Goal: Navigation & Orientation: Find specific page/section

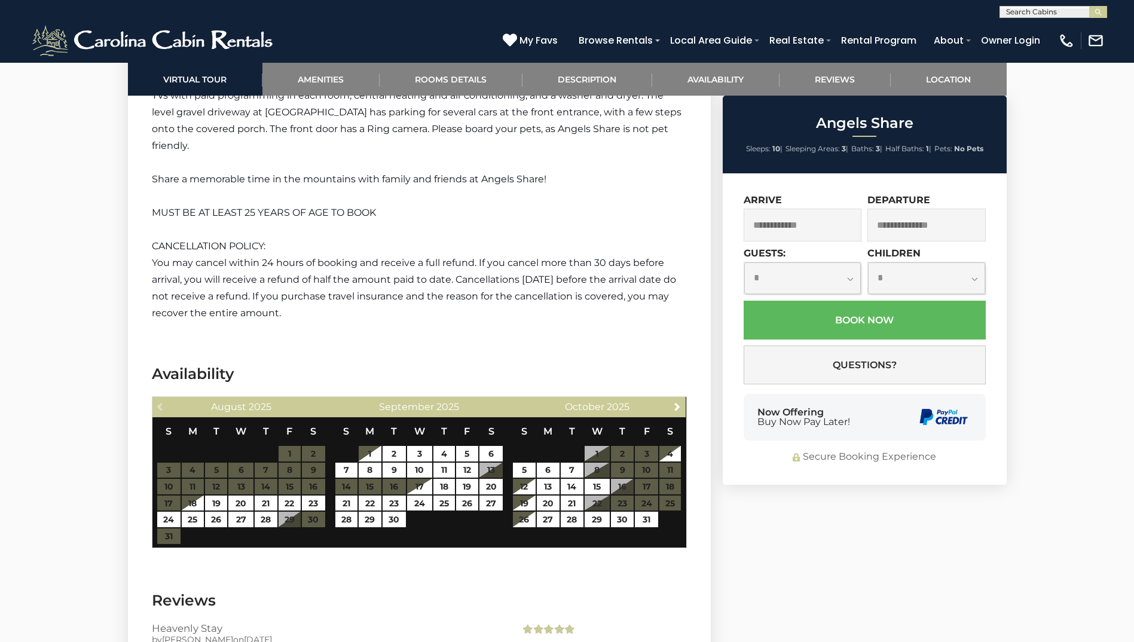
scroll to position [2162, 0]
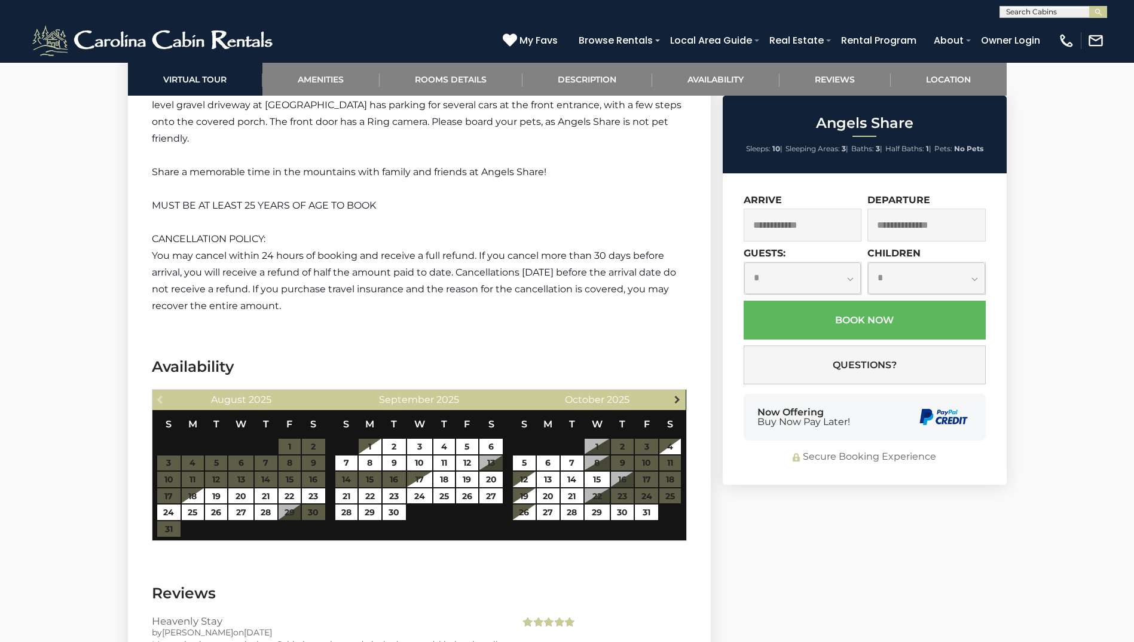
click at [674, 395] on span "Next" at bounding box center [678, 400] width 10 height 10
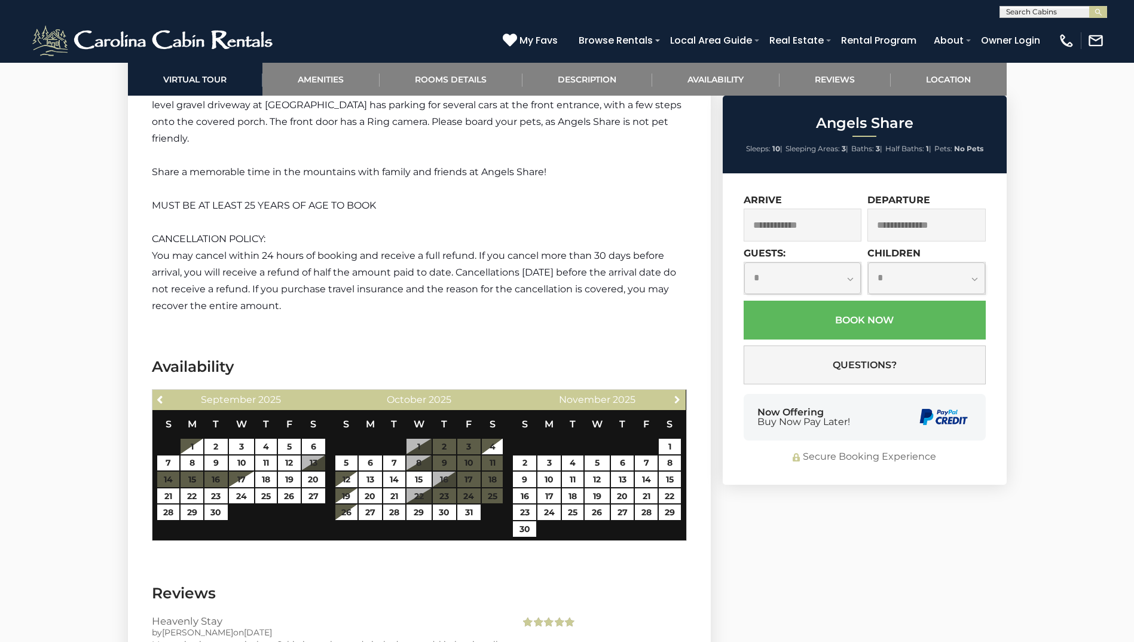
click at [674, 395] on span "Next" at bounding box center [678, 400] width 10 height 10
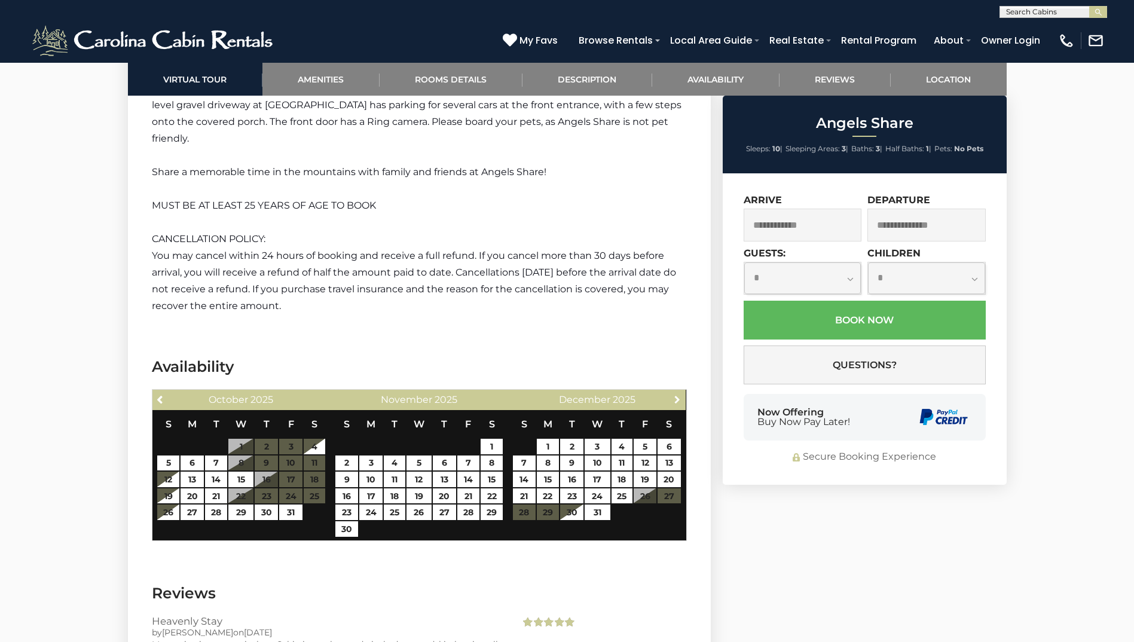
click at [674, 395] on span "Next" at bounding box center [678, 400] width 10 height 10
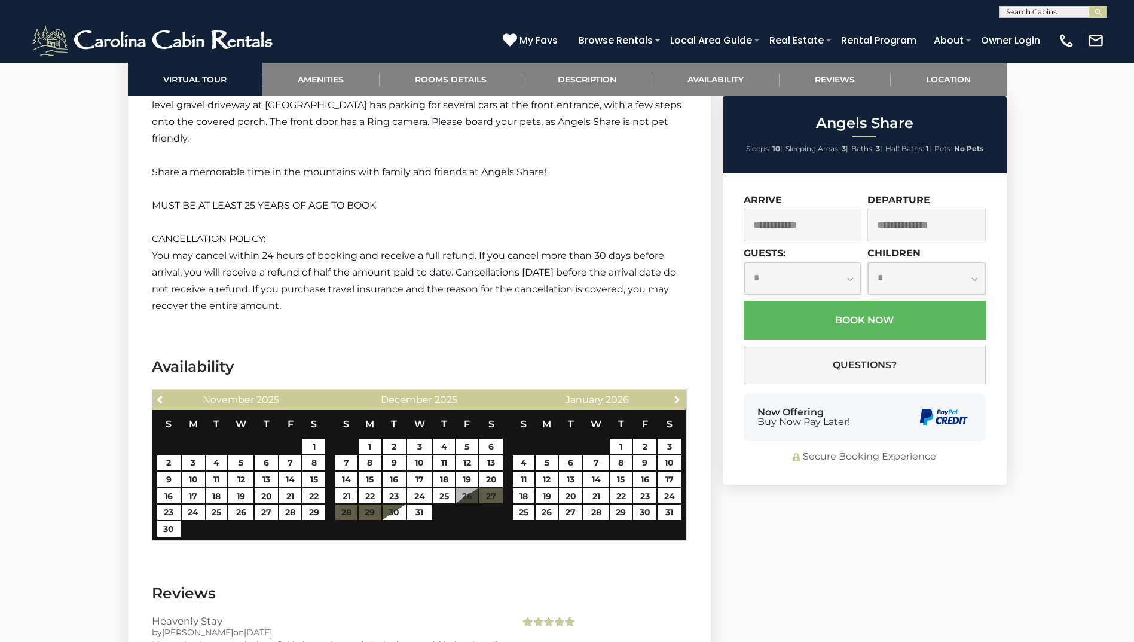
click at [674, 395] on span "Next" at bounding box center [678, 400] width 10 height 10
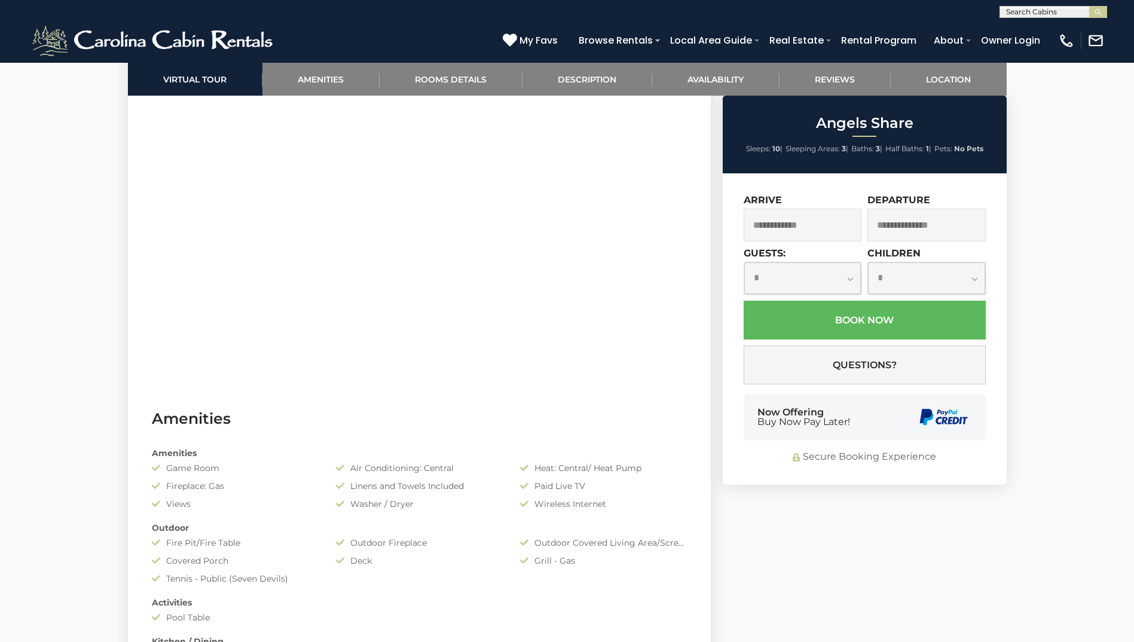
scroll to position [536, 0]
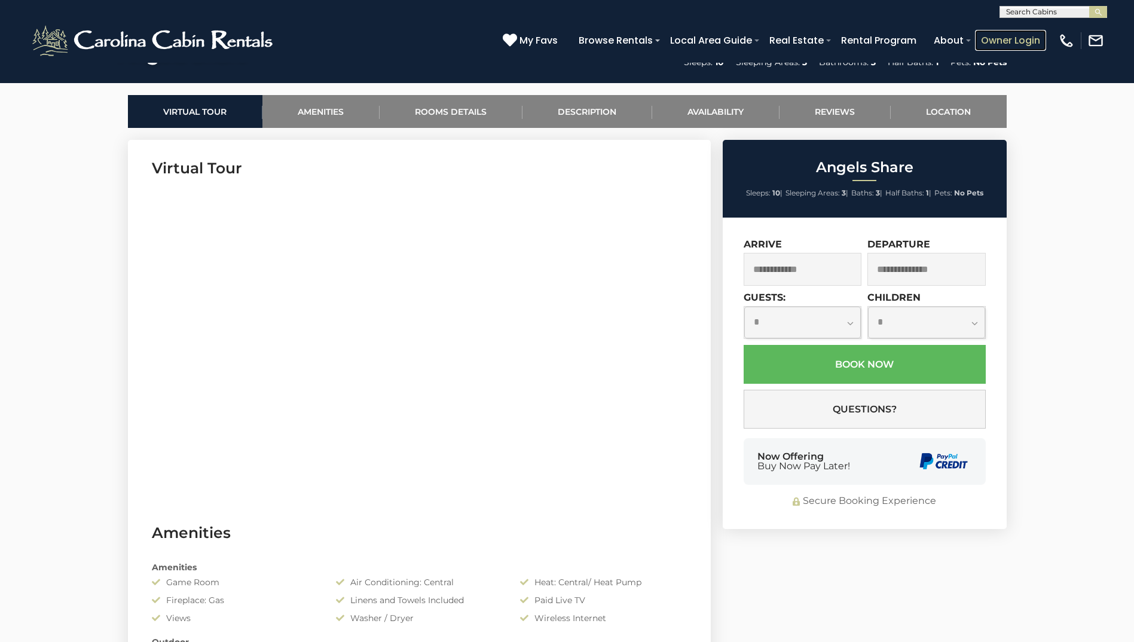
click at [1005, 42] on link "Owner Login" at bounding box center [1010, 40] width 71 height 21
